Goal: Task Accomplishment & Management: Use online tool/utility

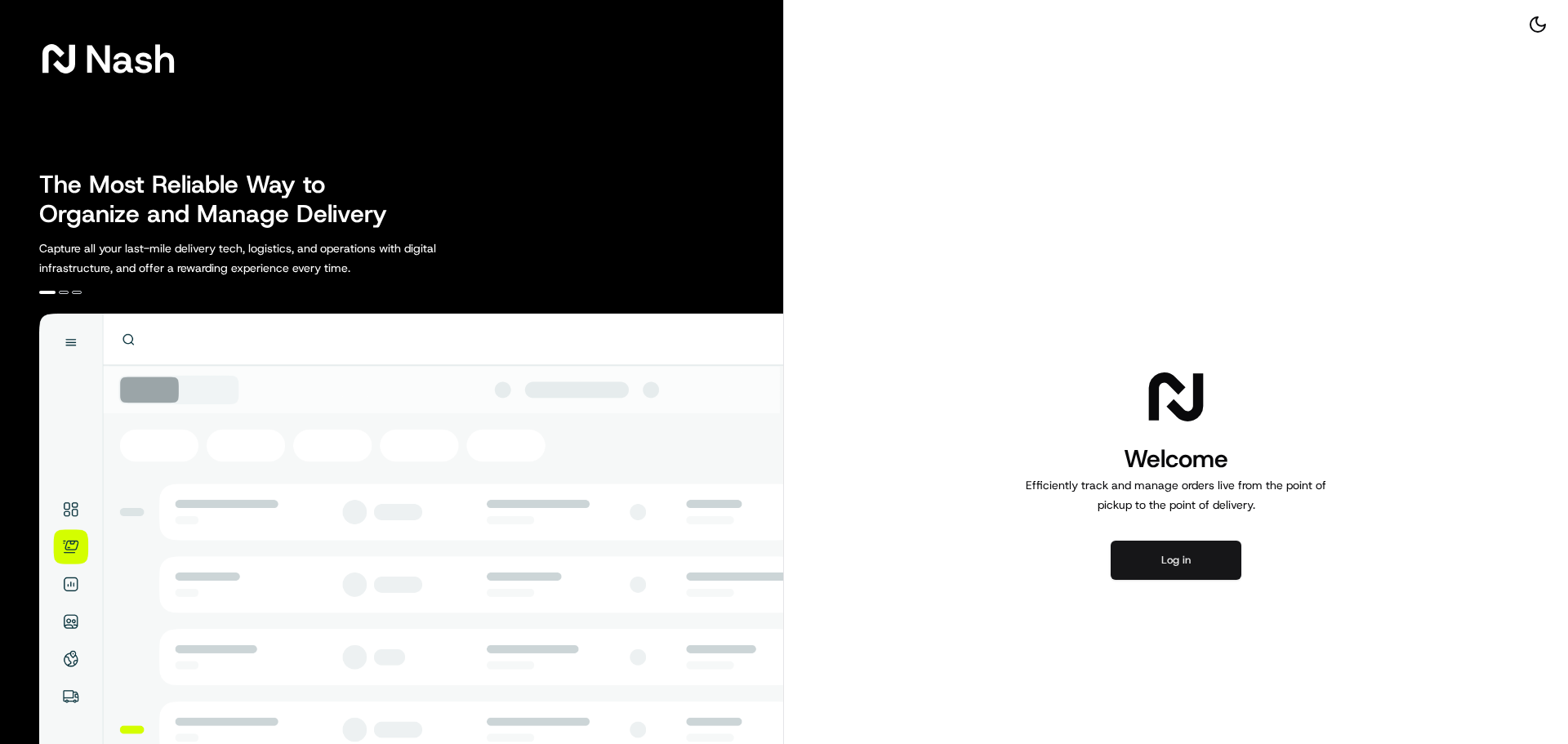
click at [1188, 559] on button "Log in" at bounding box center [1175, 560] width 130 height 39
